Goal: Task Accomplishment & Management: Manage account settings

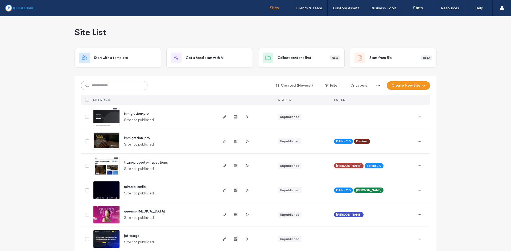
click at [102, 84] on input at bounding box center [114, 86] width 66 height 10
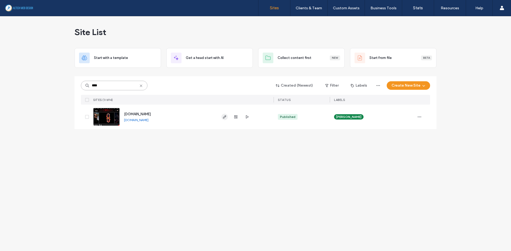
type input "****"
click at [223, 118] on icon "button" at bounding box center [224, 117] width 4 height 4
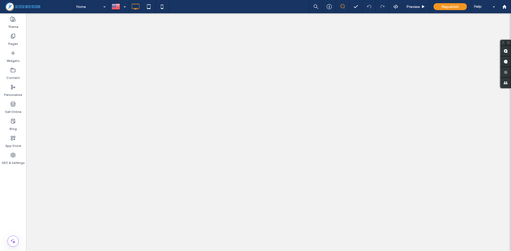
click at [163, 8] on use at bounding box center [162, 7] width 2 height 4
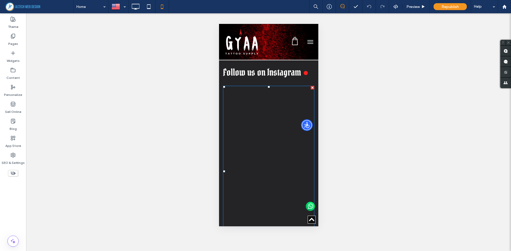
scroll to position [1436, 0]
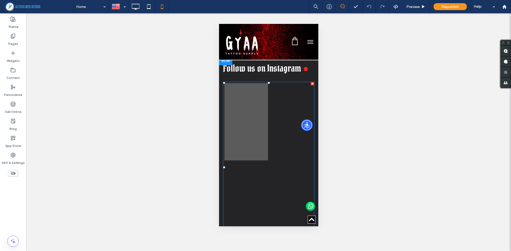
click at [244, 102] on link at bounding box center [246, 122] width 46 height 82
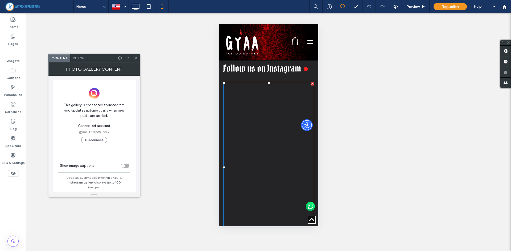
click at [18, 9] on span at bounding box center [38, 6] width 69 height 11
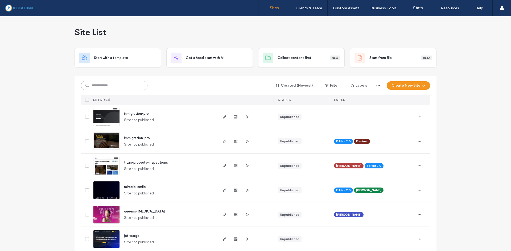
click at [106, 88] on input at bounding box center [114, 86] width 66 height 10
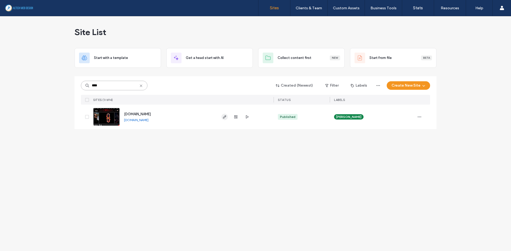
type input "****"
click at [225, 116] on use "button" at bounding box center [224, 116] width 3 height 3
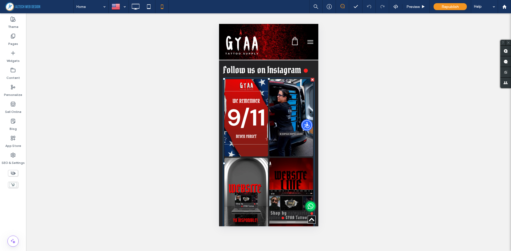
scroll to position [1436, 0]
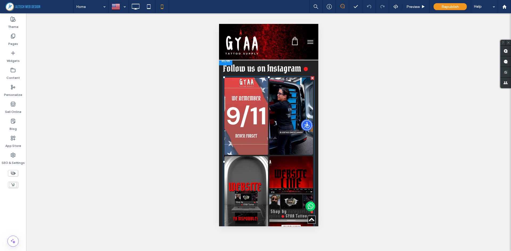
click at [250, 117] on link at bounding box center [246, 116] width 46 height 82
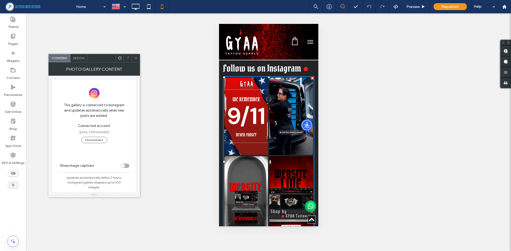
click at [26, 4] on span at bounding box center [38, 6] width 69 height 11
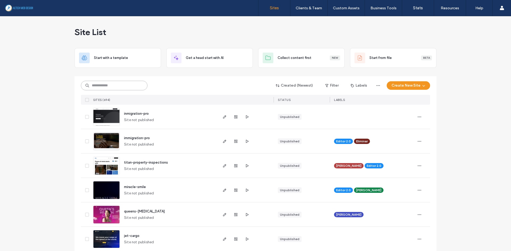
click at [117, 86] on input at bounding box center [114, 86] width 66 height 10
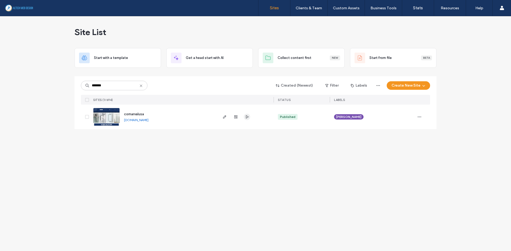
click at [248, 119] on icon "button" at bounding box center [247, 117] width 4 height 4
drag, startPoint x: 120, startPoint y: 83, endPoint x: 62, endPoint y: 90, distance: 58.1
click at [64, 90] on div "Site List Start with a template Get a head start with AI Collect content first …" at bounding box center [255, 133] width 511 height 235
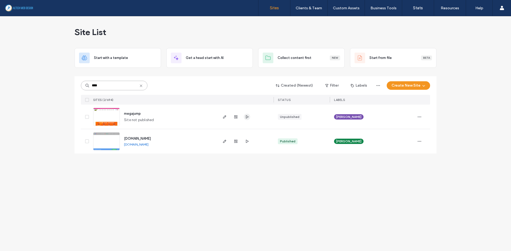
type input "****"
click at [247, 117] on use "button" at bounding box center [247, 116] width 3 height 3
